Goal: Transaction & Acquisition: Purchase product/service

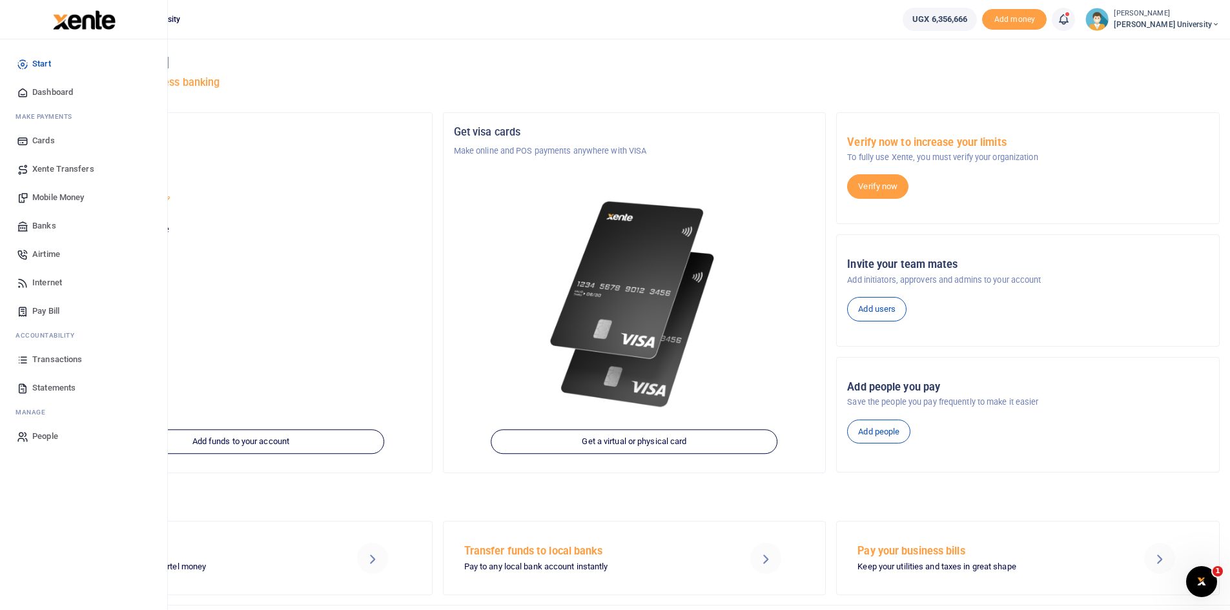
click at [72, 197] on span "Mobile Money" at bounding box center [58, 197] width 52 height 13
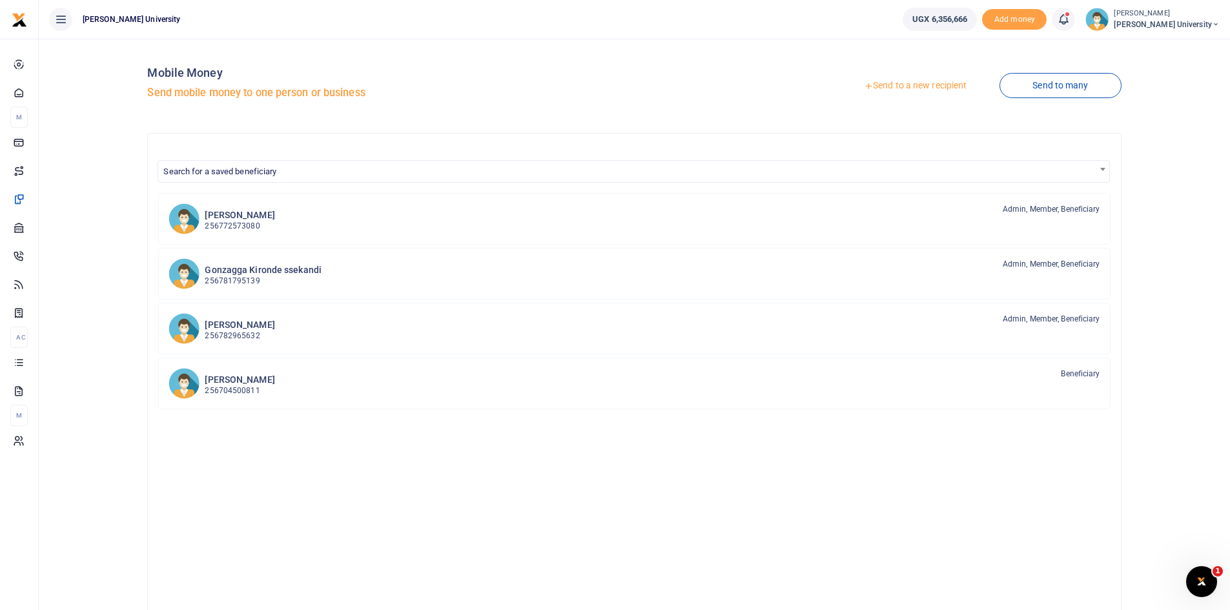
click at [899, 87] on link "Send to a new recipient" at bounding box center [915, 85] width 169 height 23
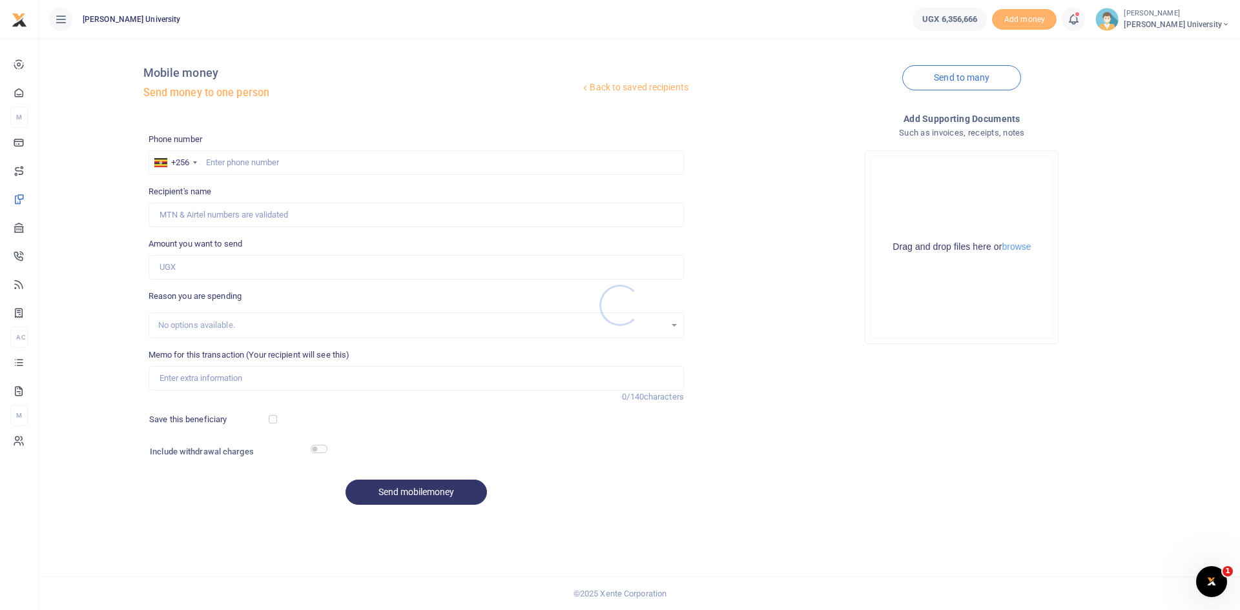
click at [223, 161] on div at bounding box center [620, 305] width 1240 height 610
click at [214, 161] on input "text" at bounding box center [415, 162] width 535 height 25
click at [237, 160] on div at bounding box center [620, 305] width 1240 height 610
click at [219, 161] on input "text" at bounding box center [415, 162] width 535 height 25
type input "0701618445"
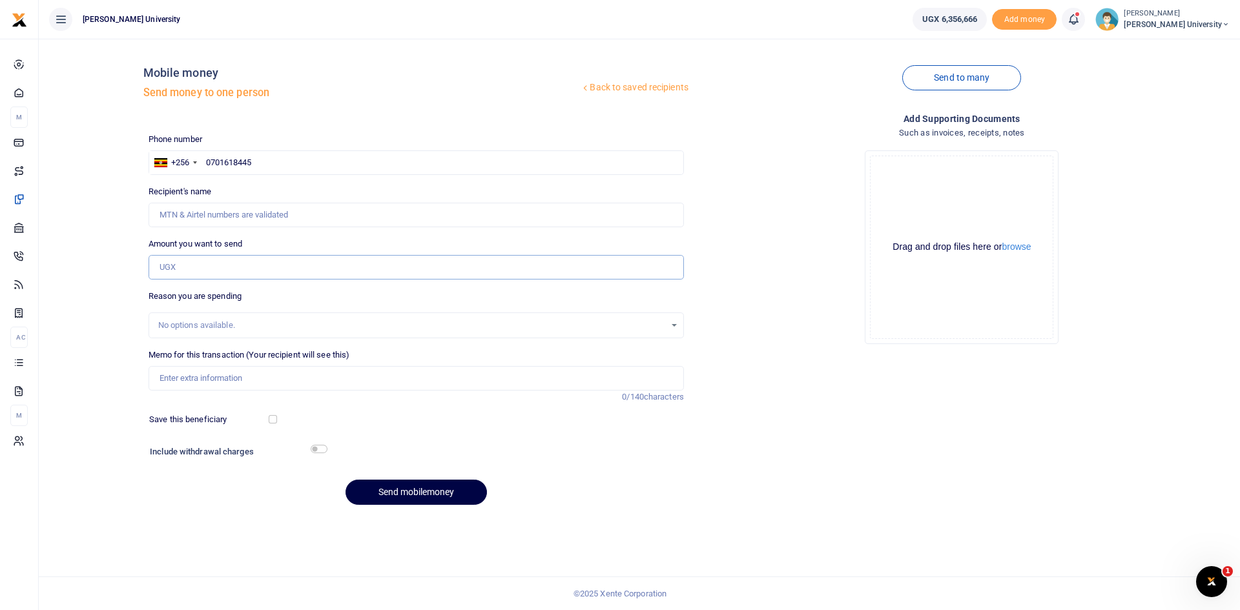
click at [192, 267] on input "Amount you want to send" at bounding box center [415, 267] width 535 height 25
type input "30,000"
type input "[PERSON_NAME]"
type input "300,000"
click at [172, 382] on input "Memo for this transaction (Your recipient will see this)" at bounding box center [415, 378] width 535 height 25
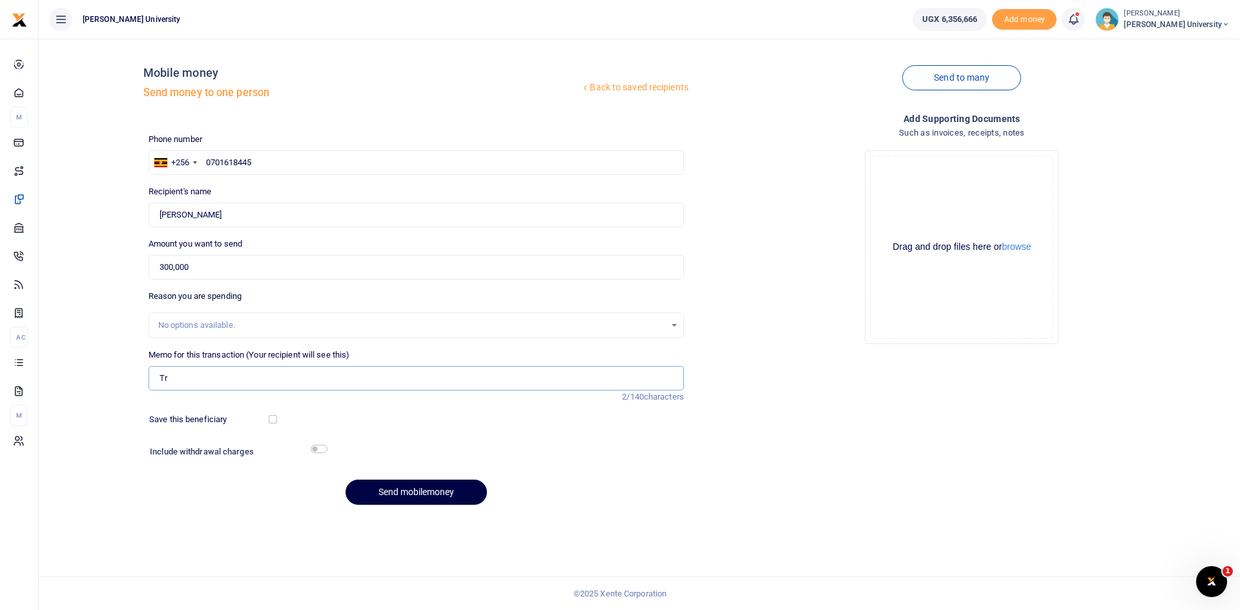
type input "T"
type input "Fuel and transport facilitation for new vision team"
click at [440, 490] on button "Send mobilemoney" at bounding box center [415, 492] width 141 height 25
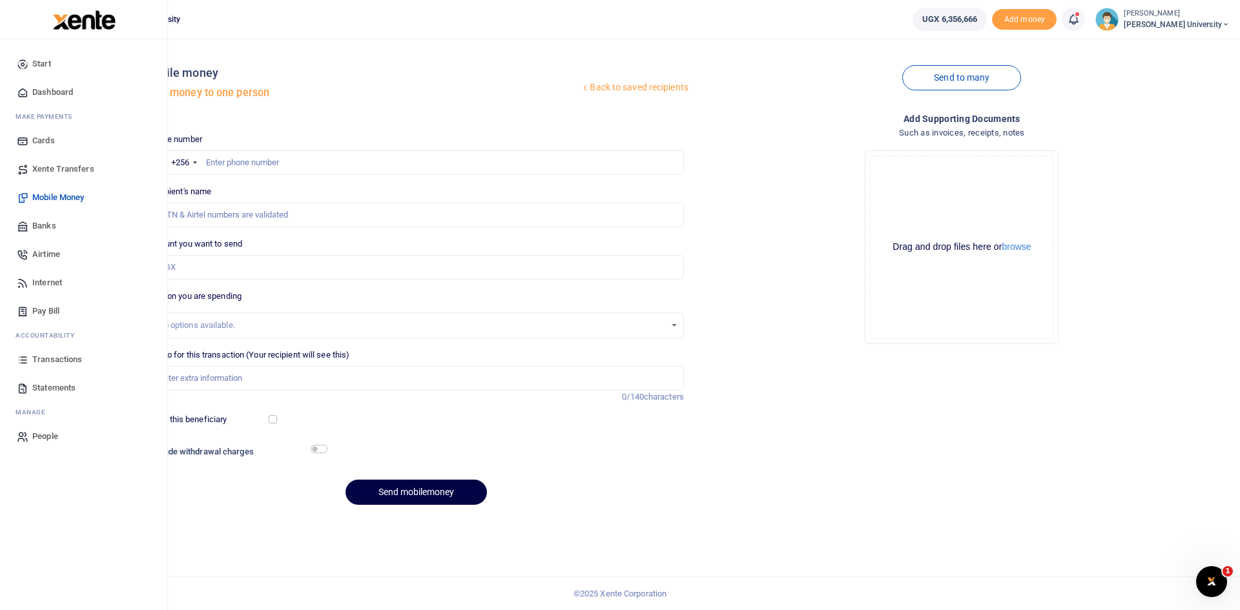
click at [46, 94] on span "Dashboard" at bounding box center [52, 92] width 41 height 13
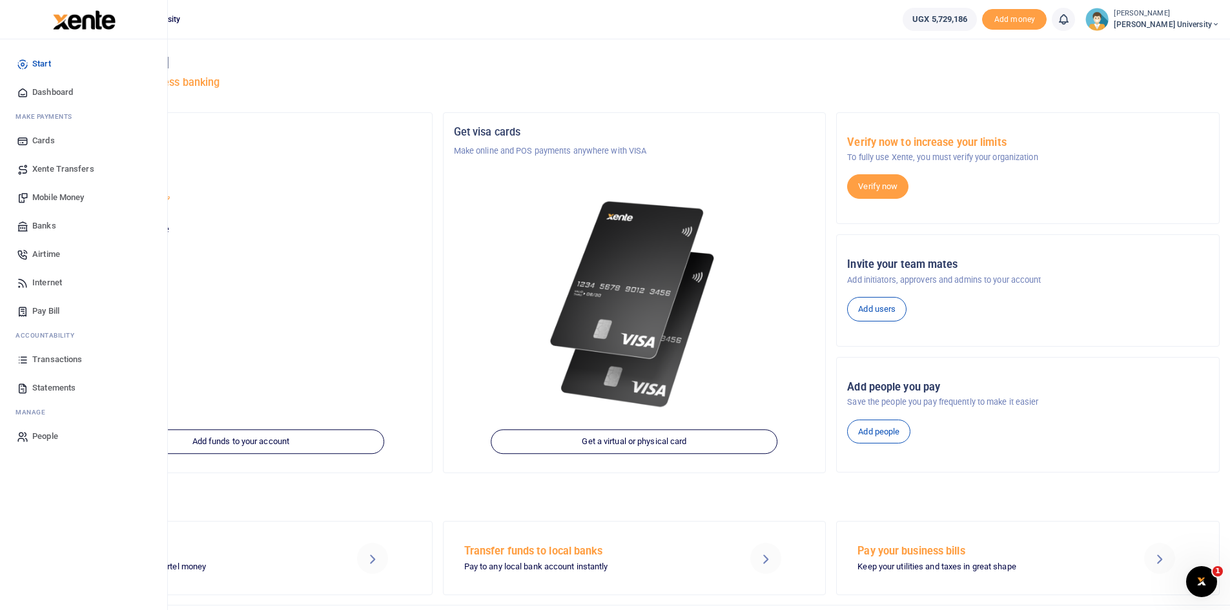
click at [63, 197] on span "Mobile Money" at bounding box center [58, 197] width 52 height 13
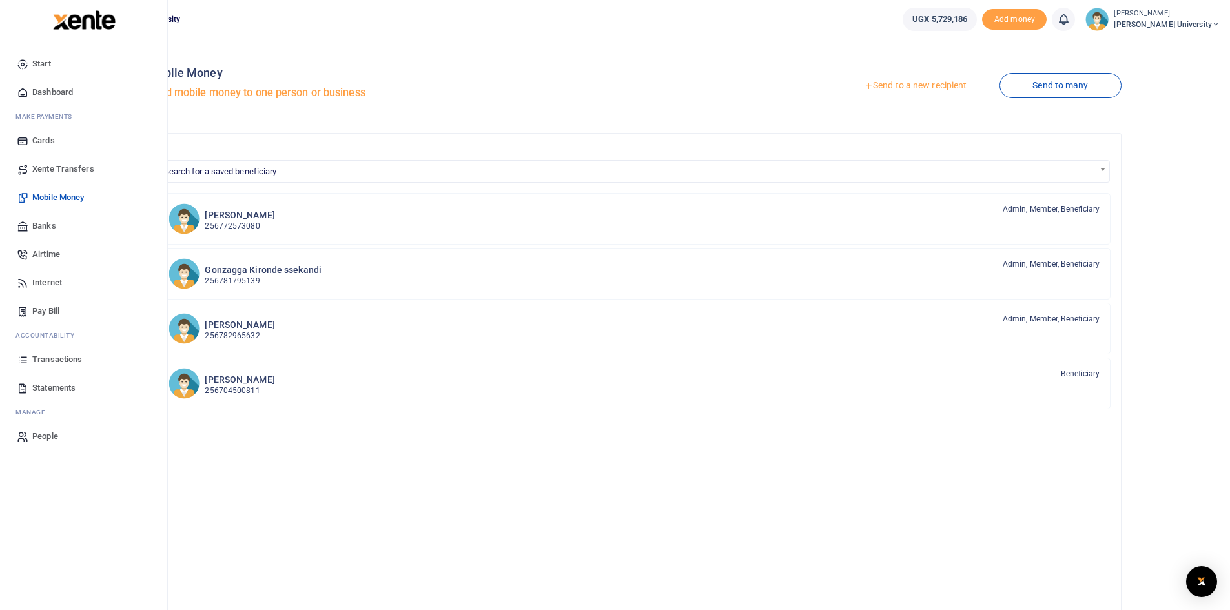
click at [51, 94] on span "Dashboard" at bounding box center [52, 92] width 41 height 13
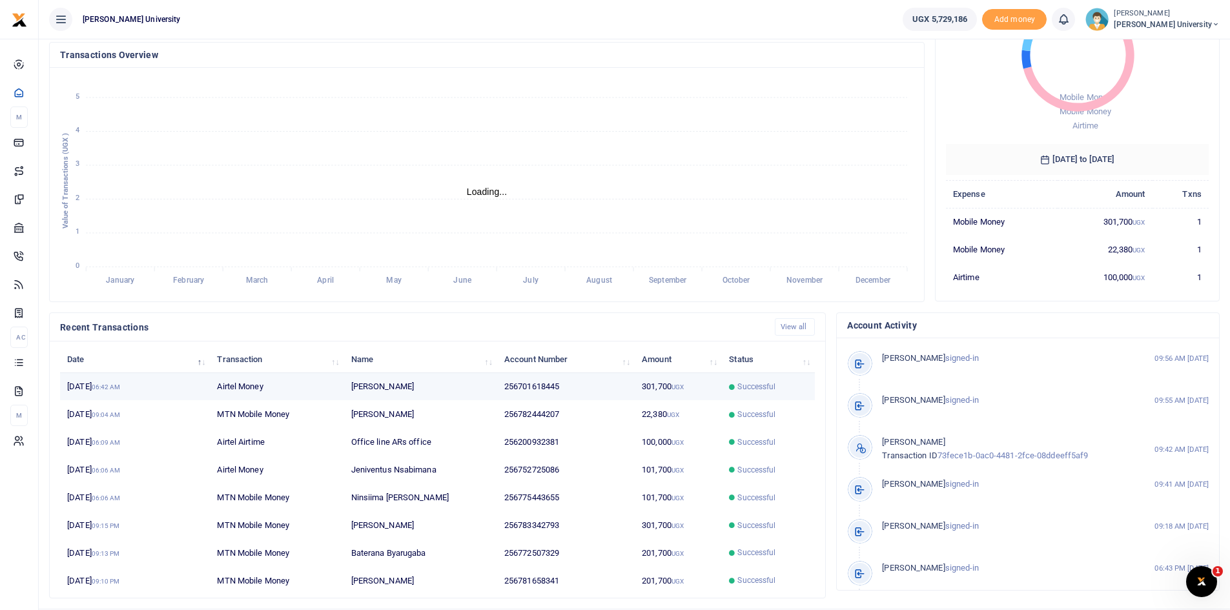
scroll to position [10, 10]
click at [761, 389] on span "Successful" at bounding box center [756, 387] width 38 height 12
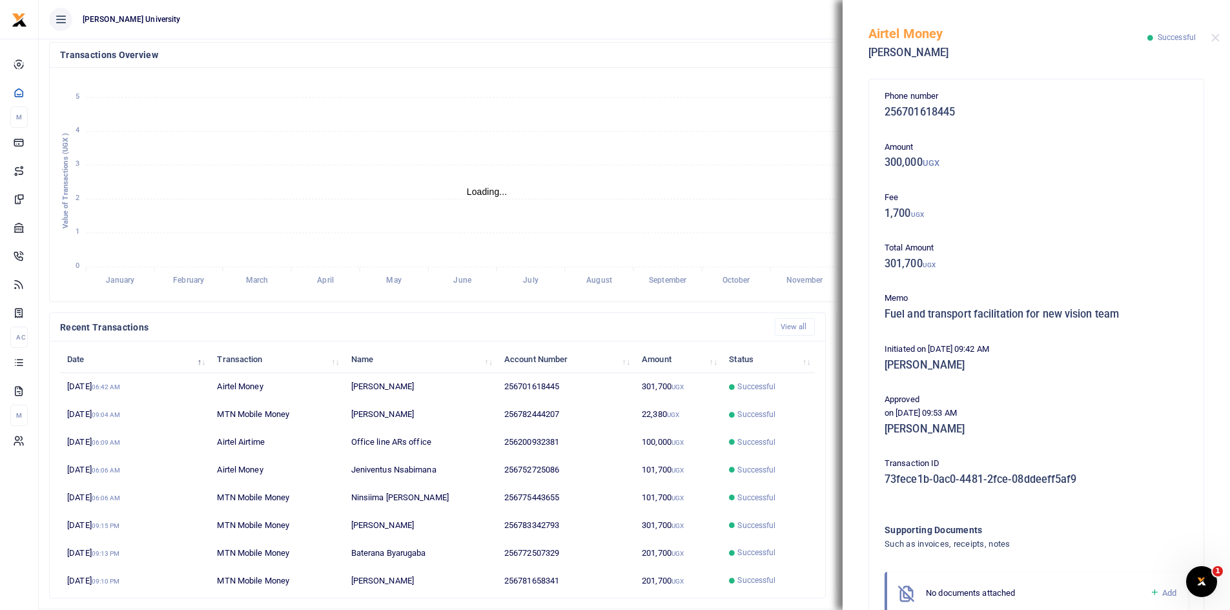
scroll to position [0, 0]
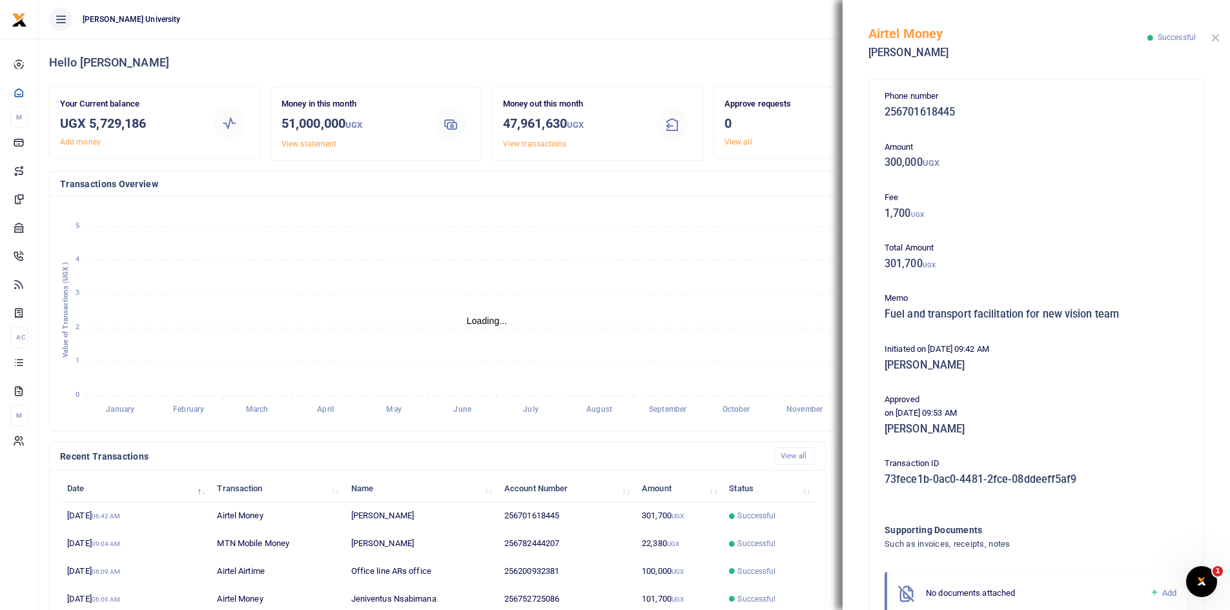
click at [1216, 35] on button "Close" at bounding box center [1215, 38] width 8 height 8
